Goal: Task Accomplishment & Management: Use online tool/utility

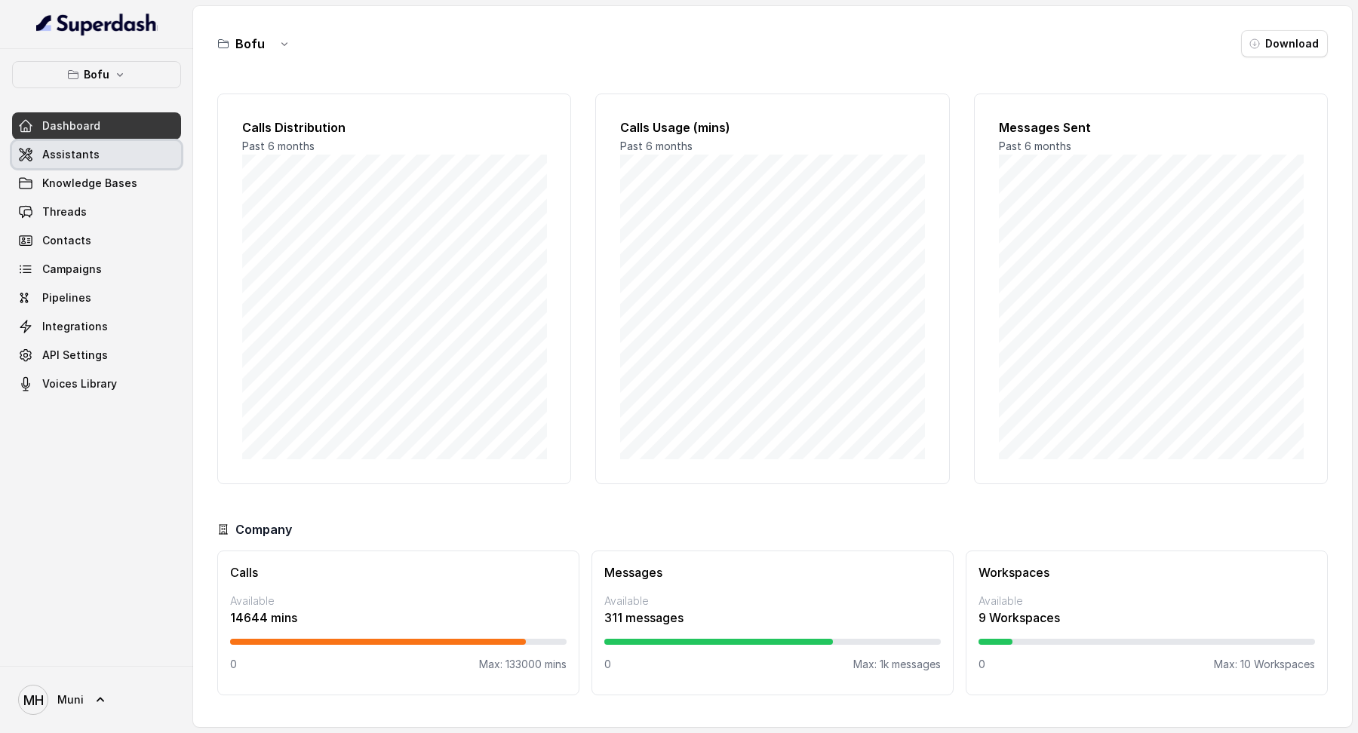
click at [134, 149] on link "Assistants" at bounding box center [96, 154] width 169 height 27
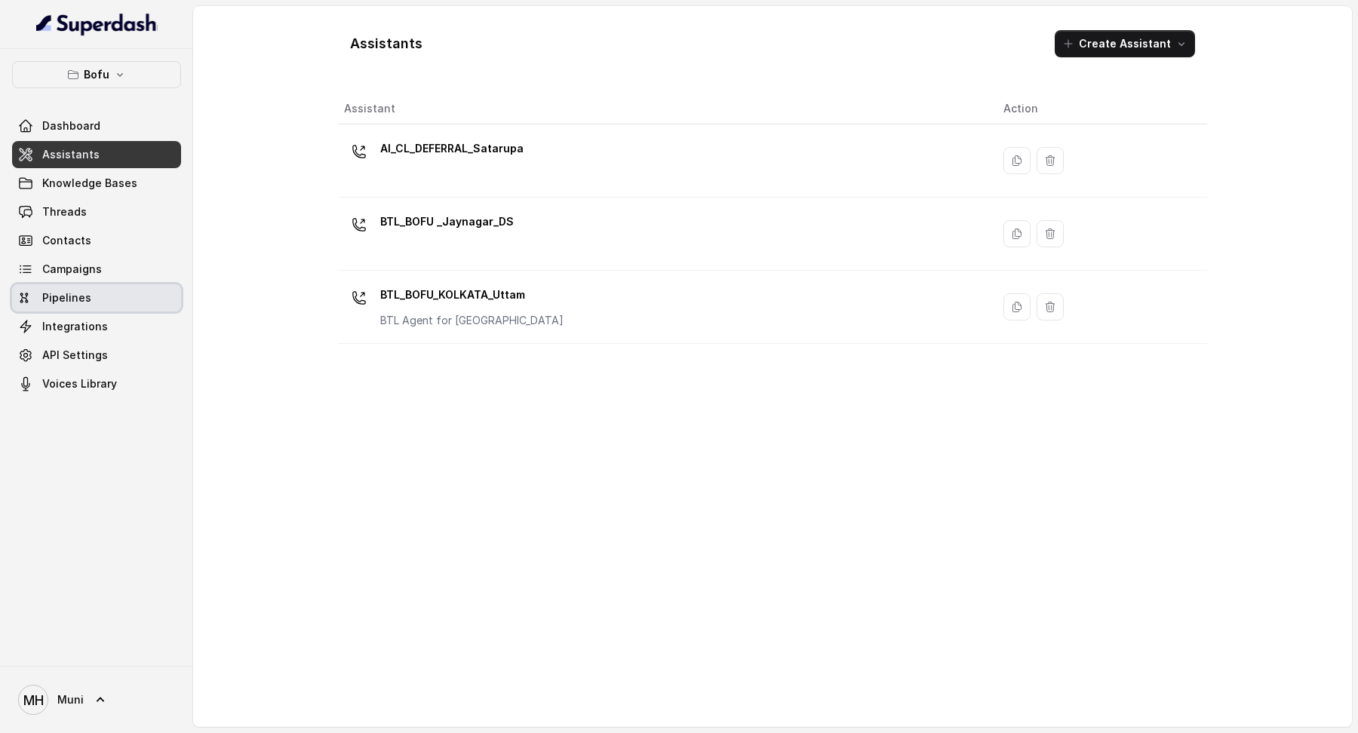
click at [86, 284] on link "Pipelines" at bounding box center [96, 297] width 169 height 27
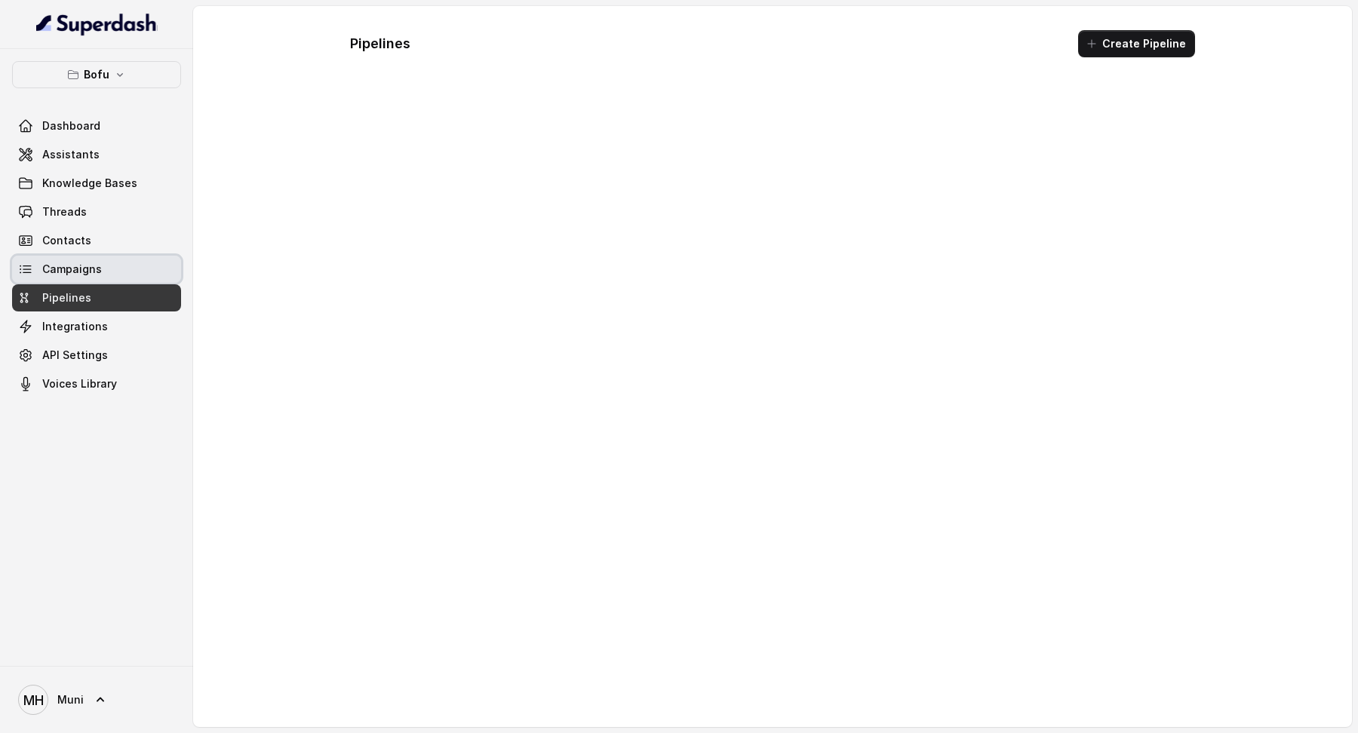
click at [86, 270] on span "Campaigns" at bounding box center [72, 269] width 60 height 15
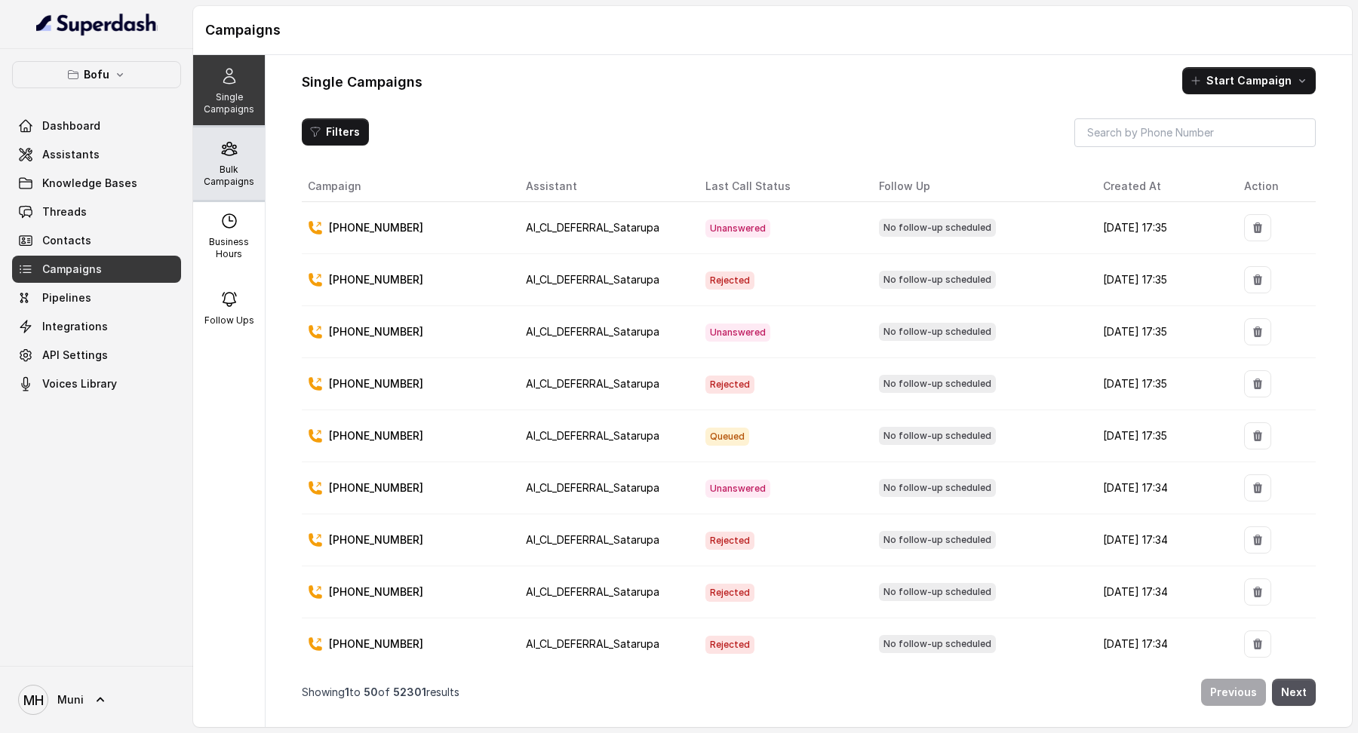
click at [206, 161] on div "Bulk Campaigns" at bounding box center [229, 163] width 72 height 72
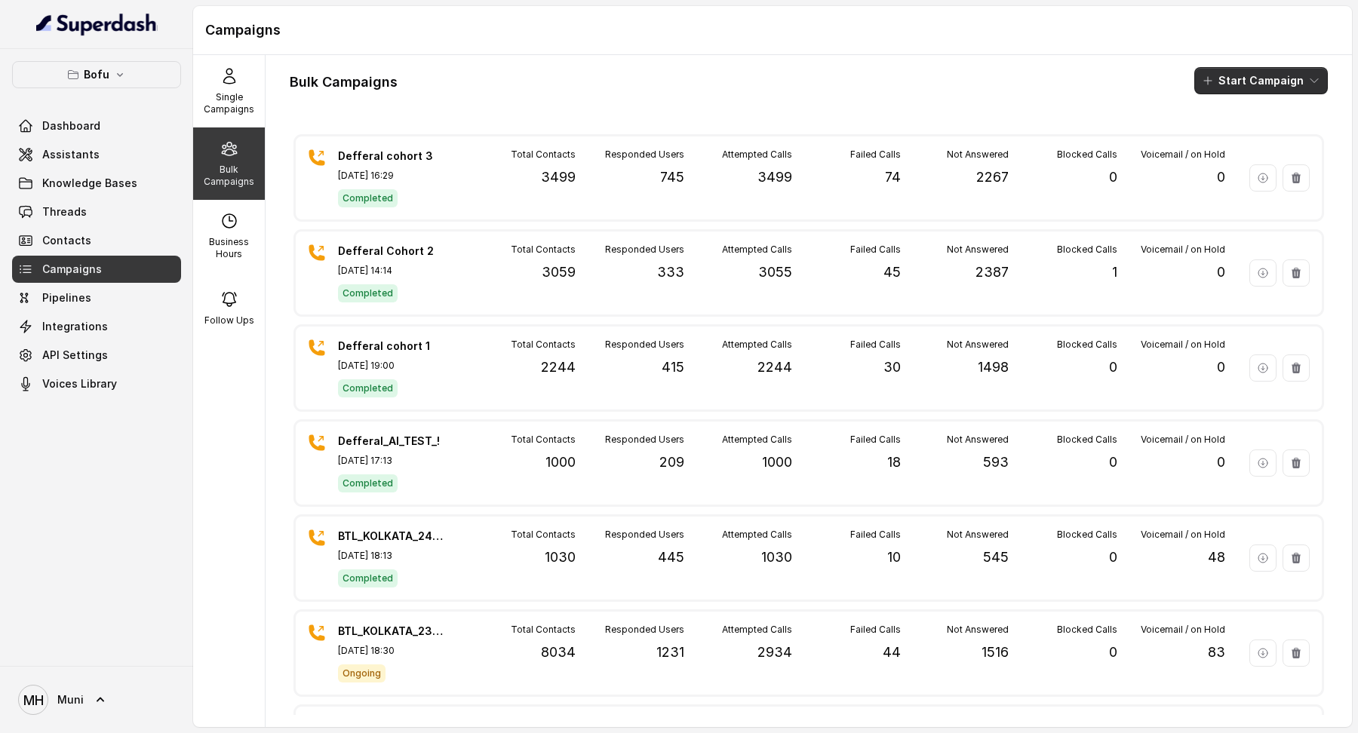
click at [1206, 83] on button "Start Campaign" at bounding box center [1261, 80] width 134 height 27
click at [1220, 132] on div "Call" at bounding box center [1240, 138] width 73 height 15
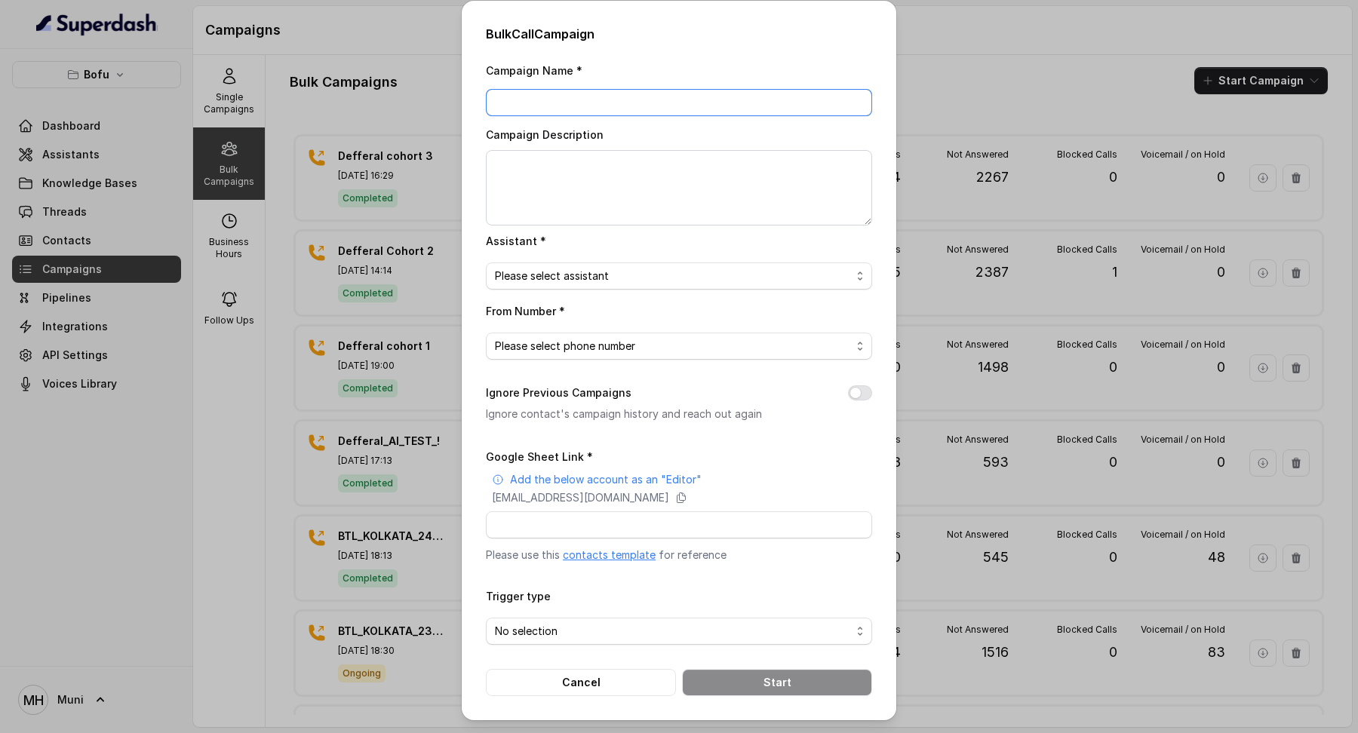
click at [712, 112] on input "Campaign Name *" at bounding box center [679, 102] width 386 height 27
click at [956, 92] on div "Bulk Call Campaign Campaign Name * Campaign Description Assistant * Please sele…" at bounding box center [679, 366] width 1358 height 733
